Goal: Transaction & Acquisition: Download file/media

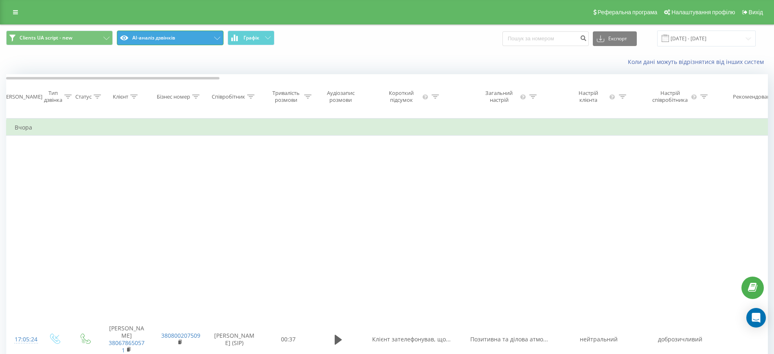
click at [216, 35] on button "AI-аналіз дзвінків" at bounding box center [170, 38] width 107 height 15
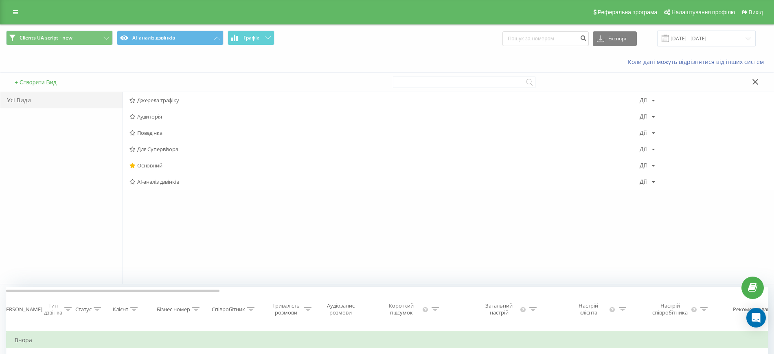
drag, startPoint x: 160, startPoint y: 99, endPoint x: 282, endPoint y: 162, distance: 137.3
click at [161, 100] on span "Джерела трафіку" at bounding box center [384, 100] width 510 height 6
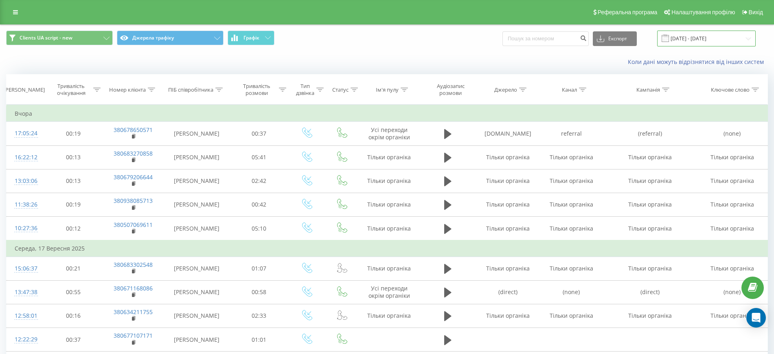
click at [692, 37] on input "[DATE] - [DATE]" at bounding box center [706, 39] width 99 height 16
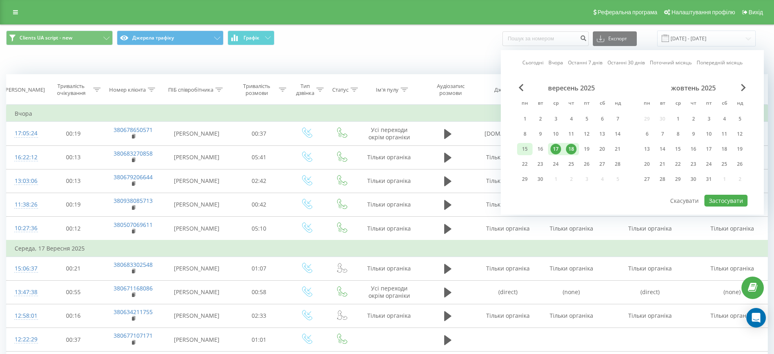
click at [526, 147] on div "15" at bounding box center [524, 149] width 11 height 11
click at [569, 148] on div "18" at bounding box center [571, 149] width 11 height 11
click at [730, 201] on button "Застосувати" at bounding box center [725, 201] width 43 height 12
type input "[DATE] - [DATE]"
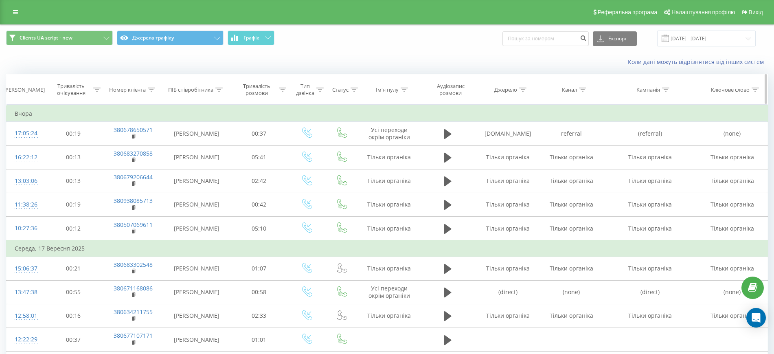
click at [720, 90] on div "Ключове слово" at bounding box center [730, 89] width 39 height 7
click at [693, 79] on th "Кампанія" at bounding box center [650, 89] width 94 height 30
click at [753, 111] on icon at bounding box center [752, 111] width 4 height 4
click at [221, 39] on button "Джерела трафіку" at bounding box center [170, 38] width 107 height 15
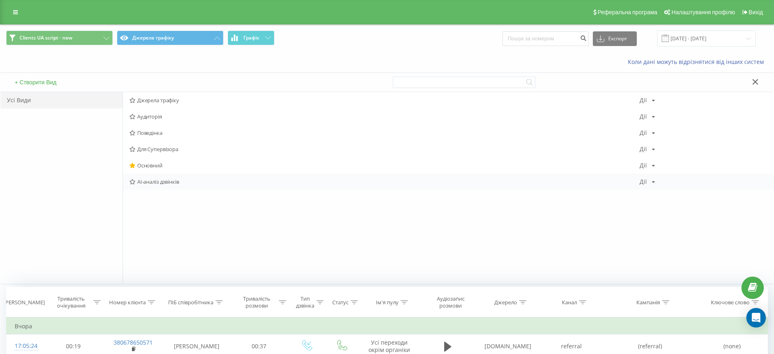
click at [163, 182] on span "AI-аналіз дзвінків" at bounding box center [384, 182] width 510 height 6
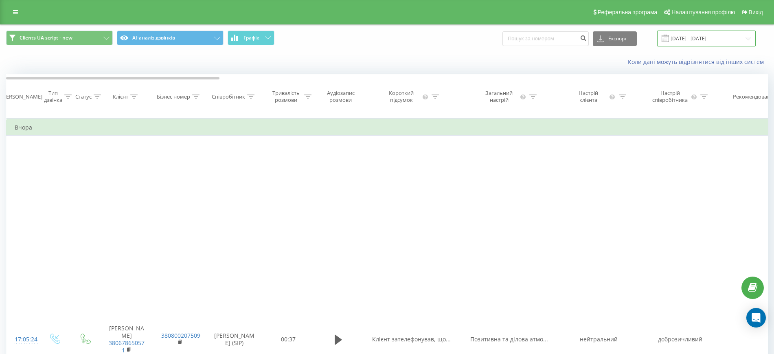
click at [710, 37] on input "[DATE] - [DATE]" at bounding box center [706, 39] width 99 height 16
click at [651, 37] on div "[DATE] - [DATE]" at bounding box center [696, 39] width 119 height 16
click at [620, 42] on button "Експорт" at bounding box center [615, 38] width 44 height 15
click at [618, 69] on div ".xls" at bounding box center [614, 68] width 43 height 15
